Goal: Register for event/course

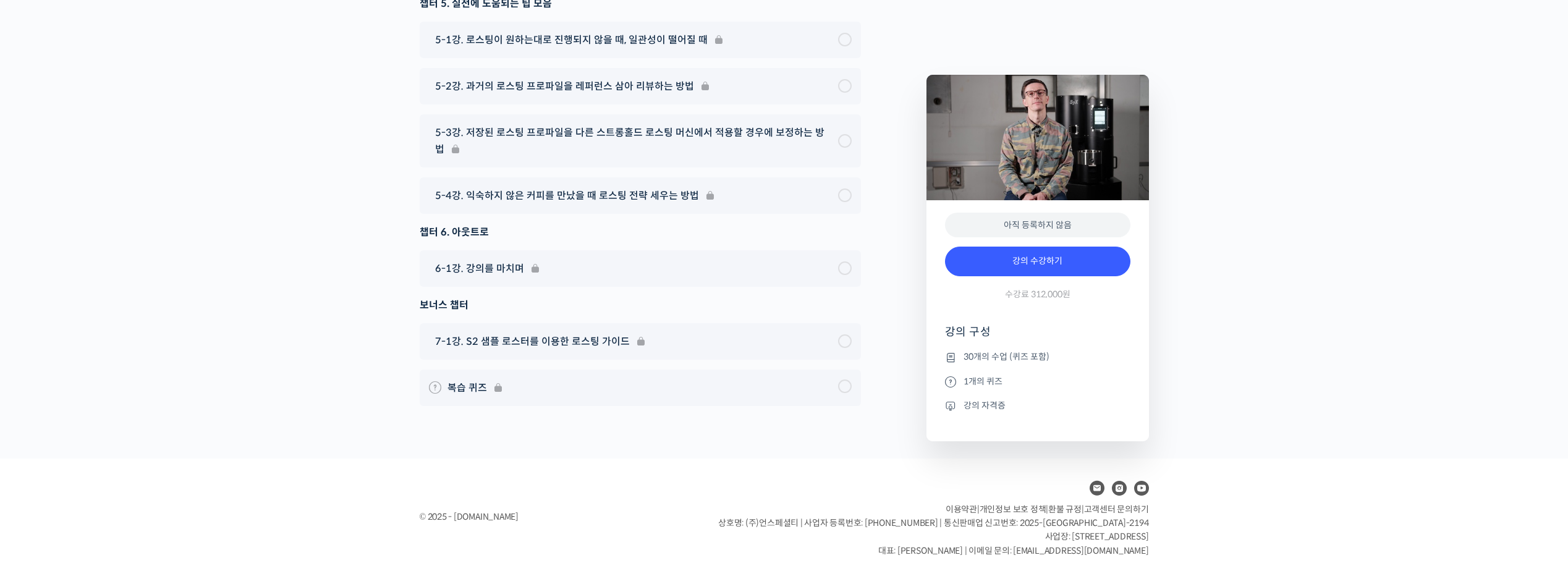
scroll to position [7378, 0]
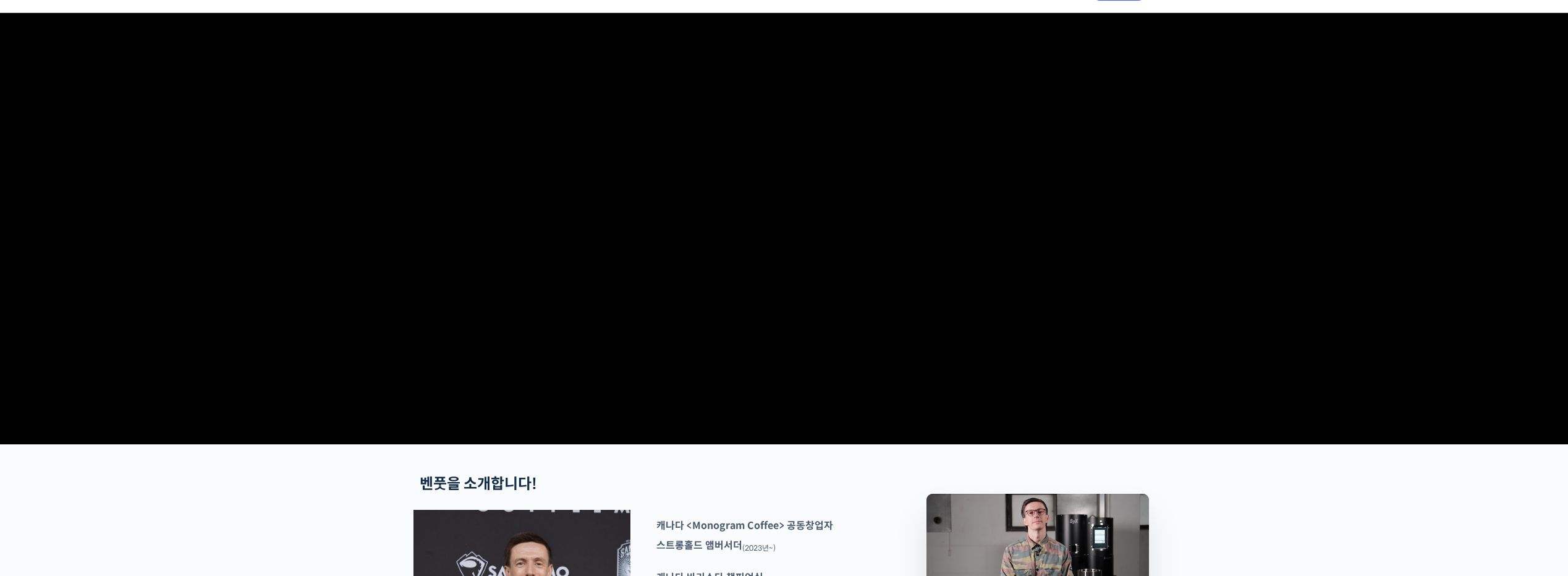
scroll to position [0, 0]
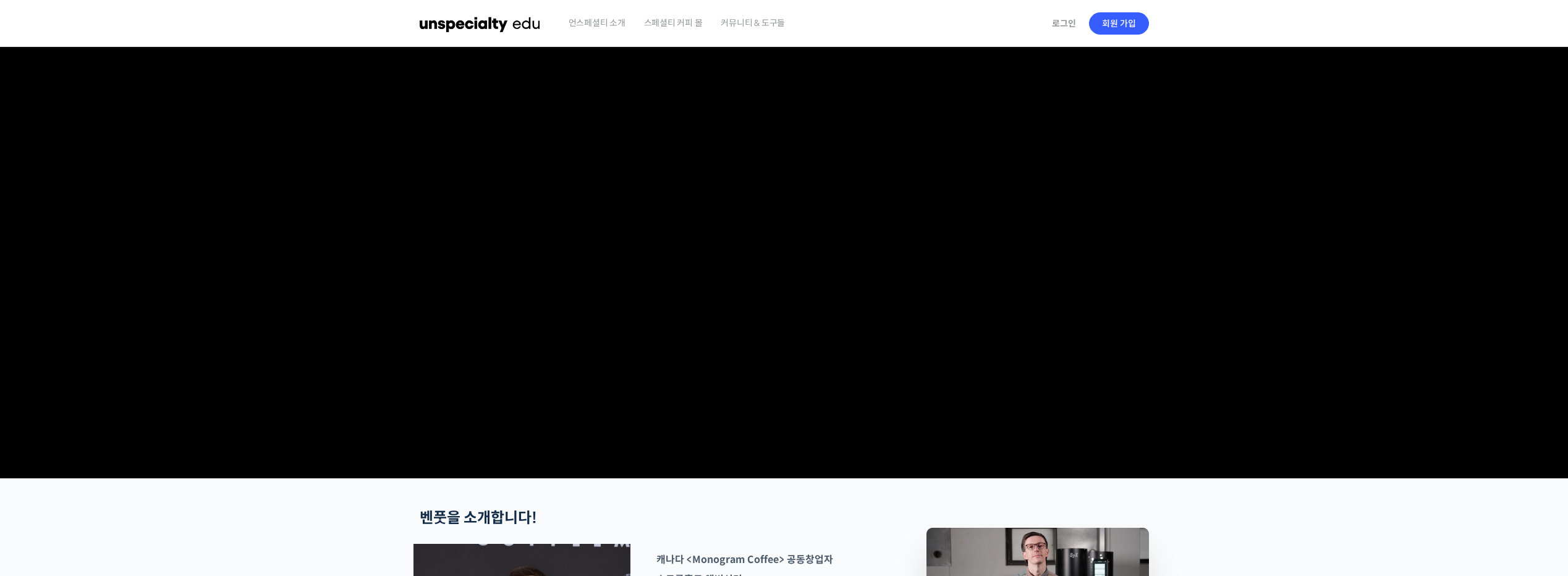
click at [495, 19] on img at bounding box center [480, 23] width 121 height 37
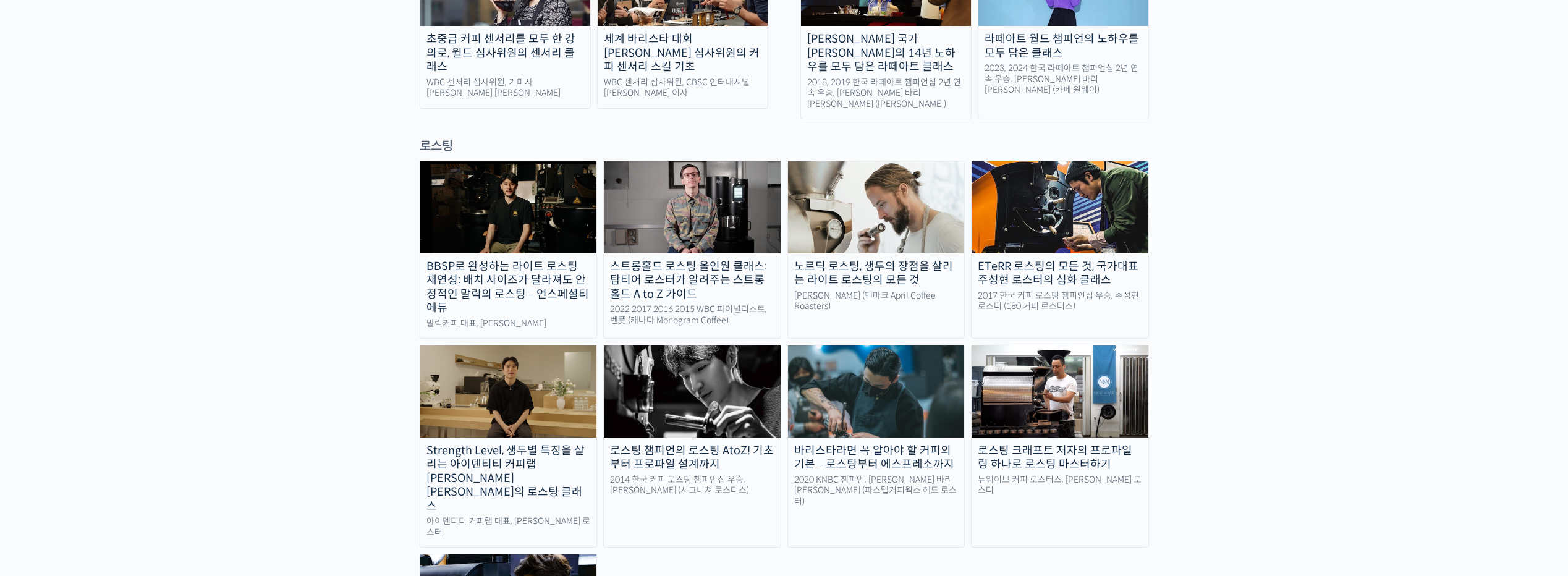
scroll to position [989, 0]
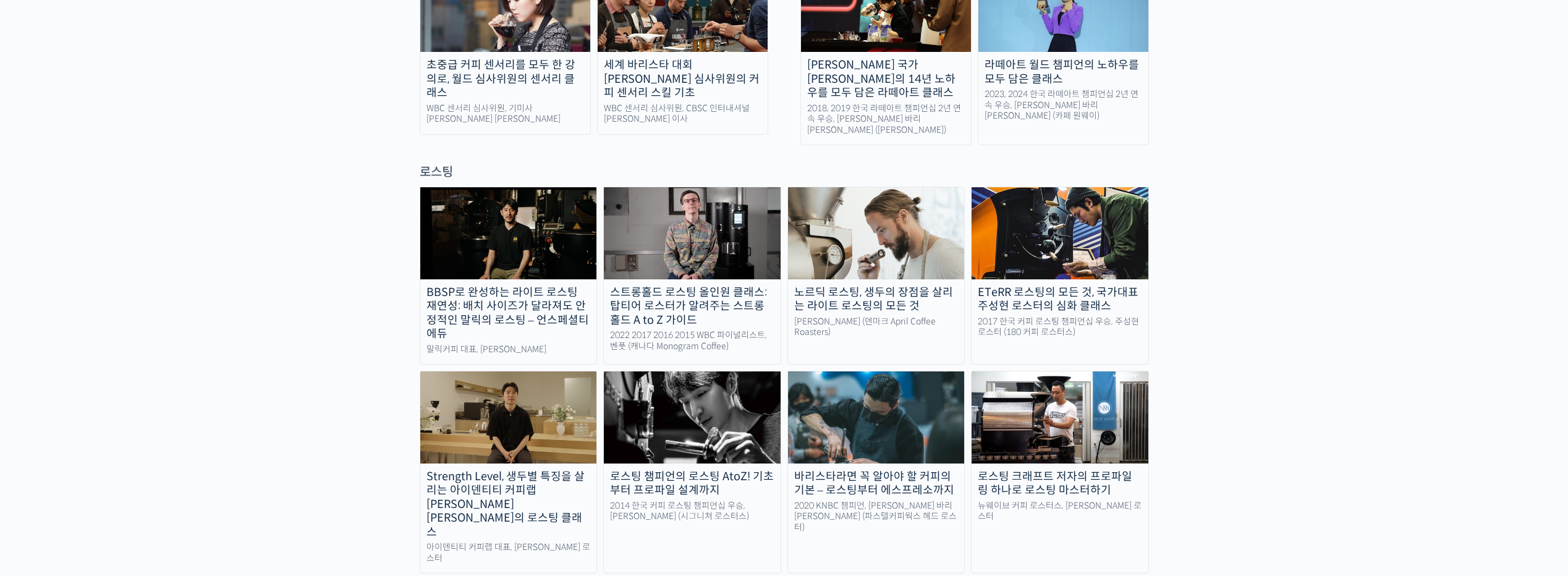
click at [444, 163] on div "로스팅" at bounding box center [784, 171] width 729 height 17
click at [678, 470] on div "로스팅 챔피언의 로스팅 AtoZ! 기초부터 프로파일 설계까지" at bounding box center [692, 484] width 177 height 28
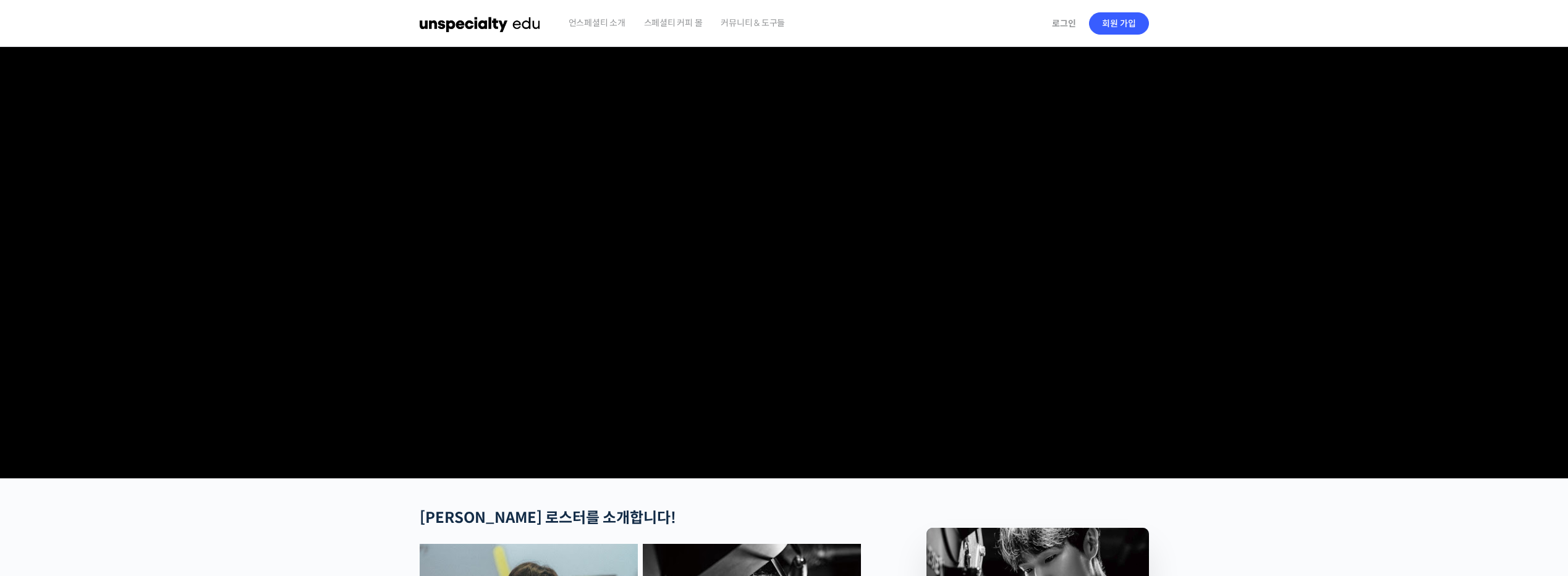
click at [599, 22] on span "언스페셜티 소개" at bounding box center [597, 23] width 57 height 47
click at [480, 21] on img at bounding box center [480, 23] width 121 height 37
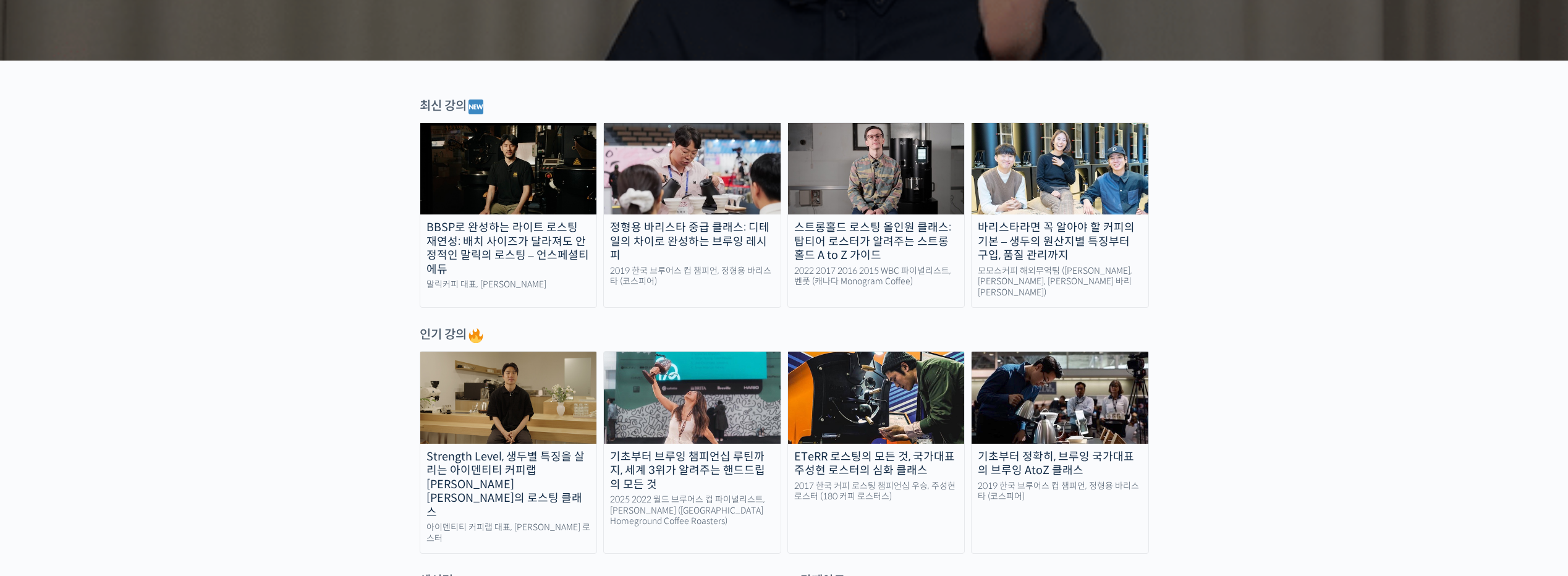
scroll to position [413, 0]
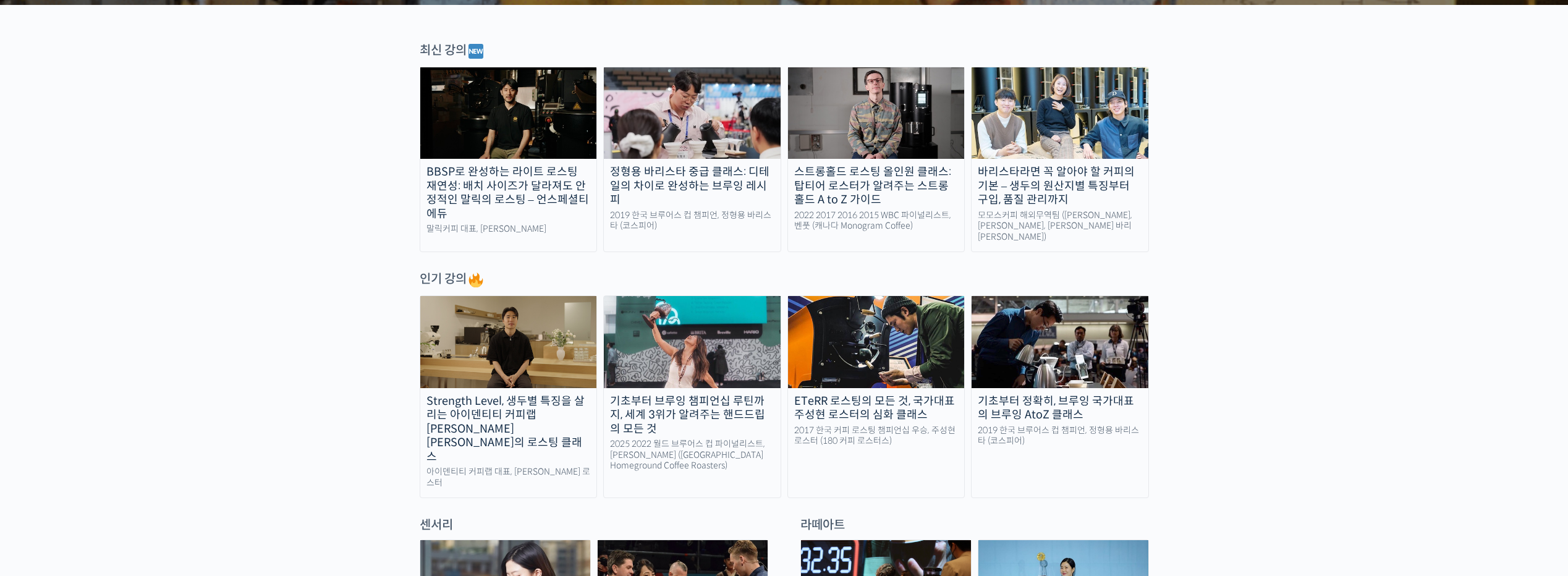
click at [893, 201] on div "스트롱홀드 로스팅 올인원 클래스: 탑티어 로스터가 알려주는 스트롱홀드 A to Z 가이드" at bounding box center [876, 185] width 177 height 42
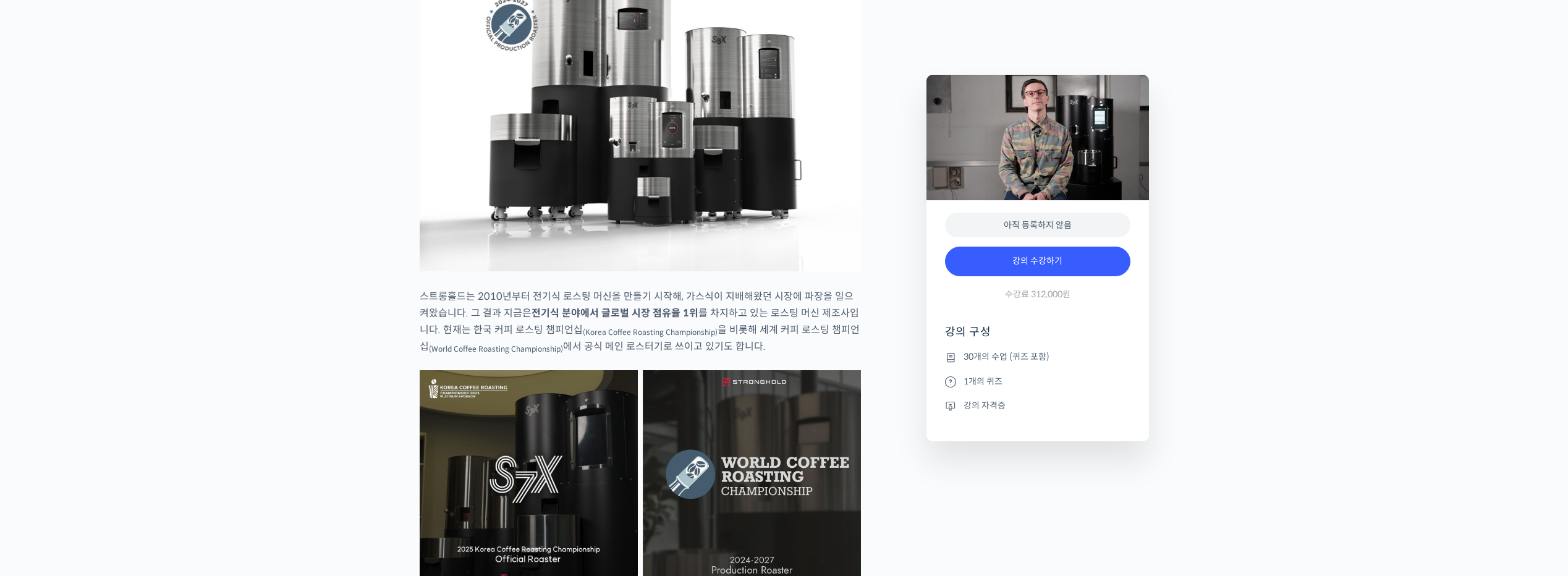
scroll to position [1896, 0]
